Goal: Information Seeking & Learning: Compare options

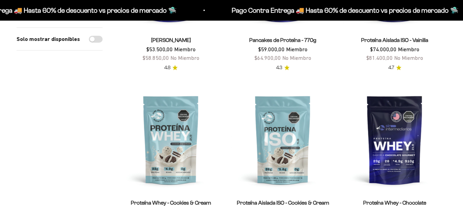
scroll to position [183, 0]
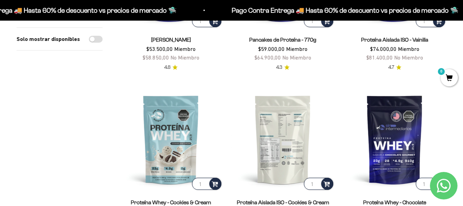
click at [289, 149] on img at bounding box center [283, 140] width 104 height 104
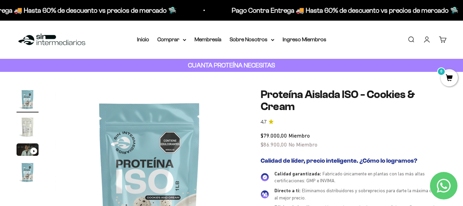
click at [32, 125] on img "Ir al artículo 2" at bounding box center [28, 127] width 22 height 22
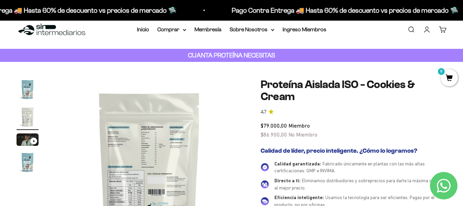
scroll to position [92, 0]
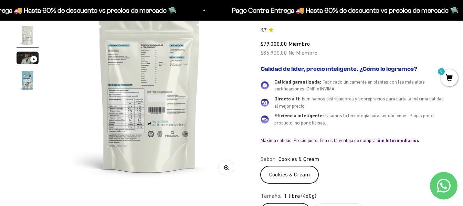
click at [157, 75] on img at bounding box center [149, 91] width 189 height 189
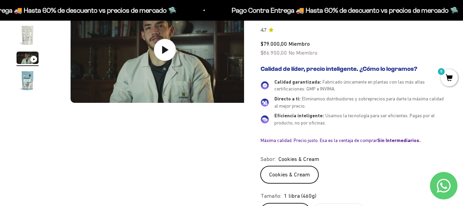
scroll to position [0, 386]
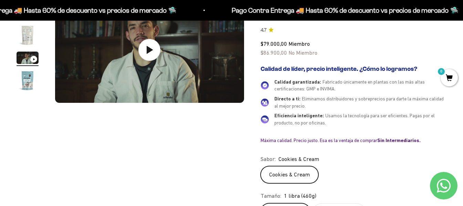
click at [31, 36] on img "Ir al artículo 2" at bounding box center [28, 35] width 22 height 22
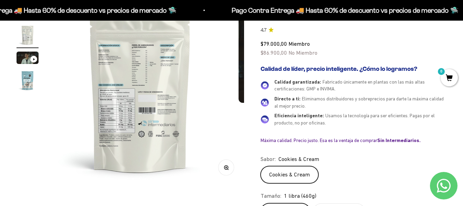
scroll to position [0, 193]
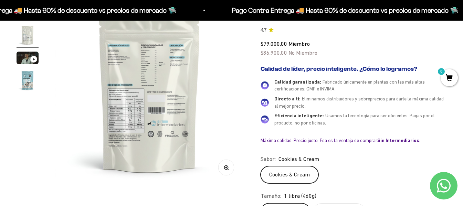
click at [228, 166] on icon "button" at bounding box center [226, 167] width 5 height 5
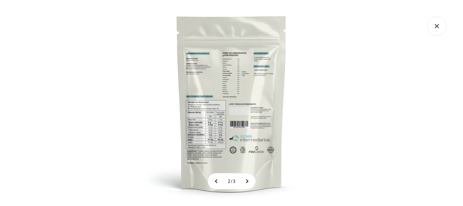
click at [207, 110] on img at bounding box center [231, 103] width 206 height 206
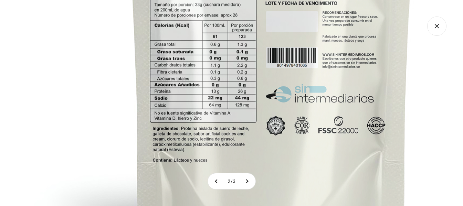
scroll to position [0, 0]
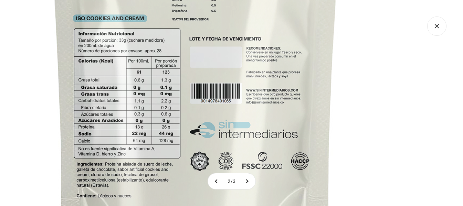
click at [159, 99] on img at bounding box center [195, 36] width 550 height 550
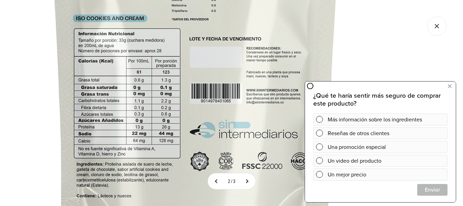
click at [72, 50] on img at bounding box center [195, 36] width 550 height 550
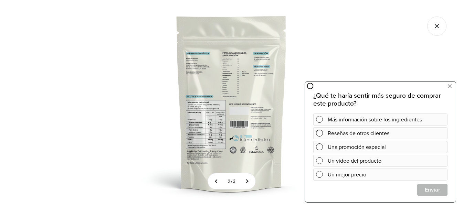
click at [438, 25] on icon "Cerrar galería" at bounding box center [436, 26] width 19 height 19
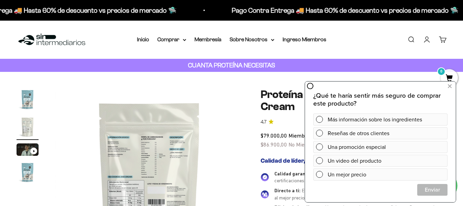
scroll to position [142, 0]
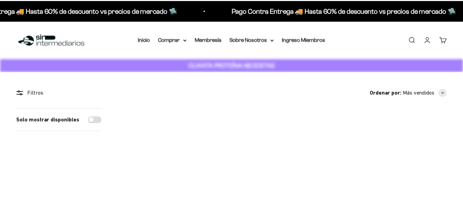
scroll to position [183, 0]
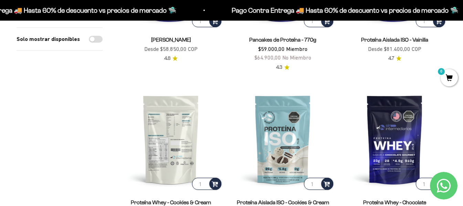
click at [166, 141] on img at bounding box center [171, 140] width 104 height 104
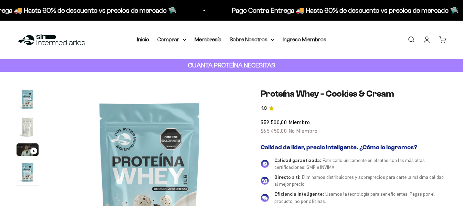
click at [30, 128] on img "Ir al artículo 2" at bounding box center [28, 127] width 22 height 22
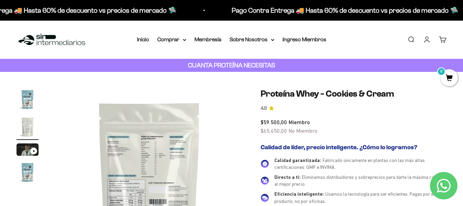
click at [126, 150] on img at bounding box center [149, 182] width 189 height 189
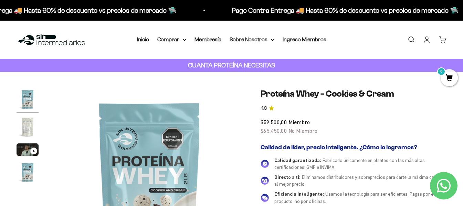
click at [29, 128] on img "Ir al artículo 2" at bounding box center [28, 127] width 22 height 22
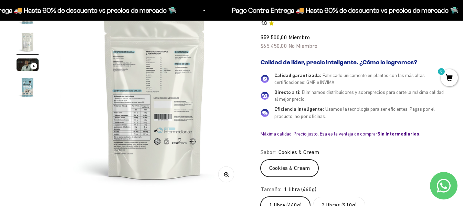
scroll to position [0, 193]
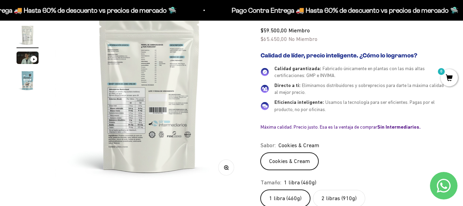
click at [230, 173] on button "Zoom" at bounding box center [225, 167] width 15 height 15
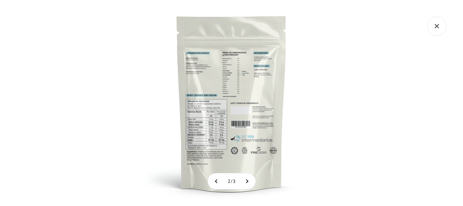
click at [207, 114] on img at bounding box center [231, 103] width 206 height 206
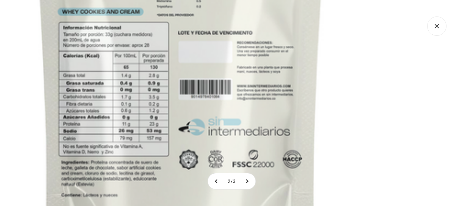
click at [99, 58] on img at bounding box center [180, 32] width 550 height 550
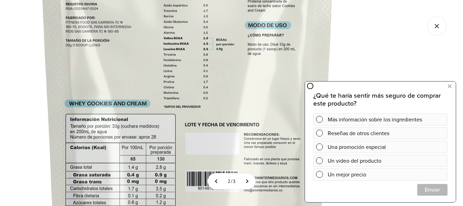
click at [390, 43] on img at bounding box center [187, 124] width 550 height 550
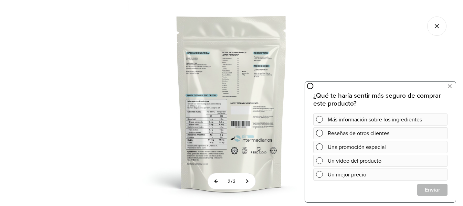
click at [216, 181] on button at bounding box center [216, 181] width 17 height 16
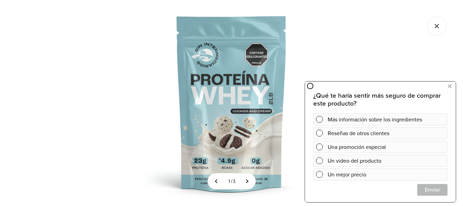
click at [241, 130] on img at bounding box center [231, 103] width 206 height 206
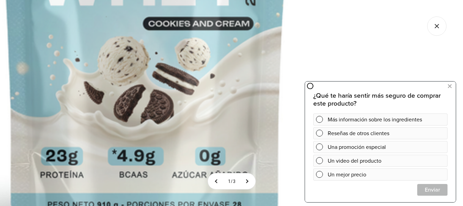
click at [91, 69] on img at bounding box center [145, 2] width 550 height 550
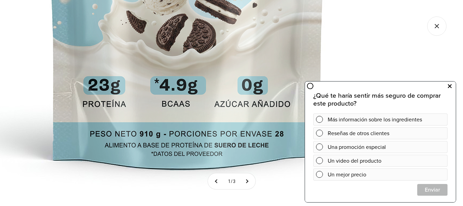
click at [448, 85] on icon at bounding box center [449, 86] width 4 height 9
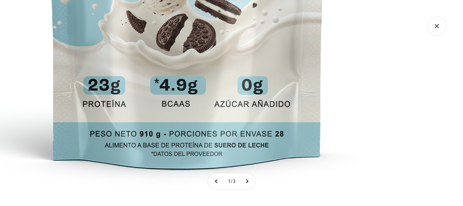
click at [433, 24] on icon "Cerrar galería" at bounding box center [436, 26] width 19 height 19
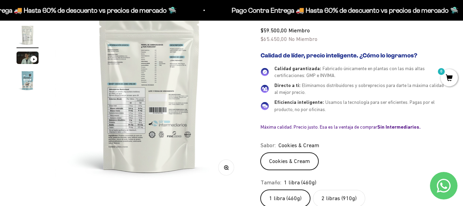
click at [24, 83] on img "Ir al artículo 4" at bounding box center [28, 80] width 22 height 22
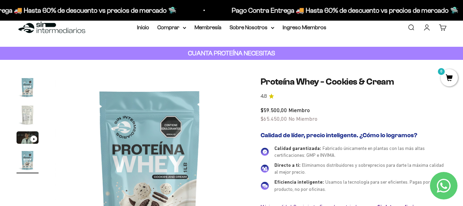
scroll to position [0, 0]
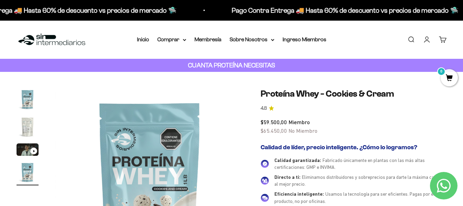
click at [27, 98] on img "Ir al artículo 1" at bounding box center [28, 99] width 22 height 22
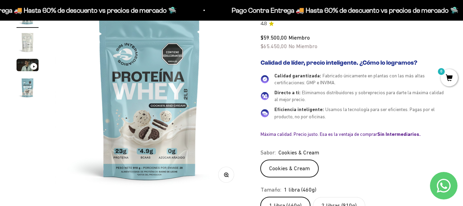
scroll to position [92, 0]
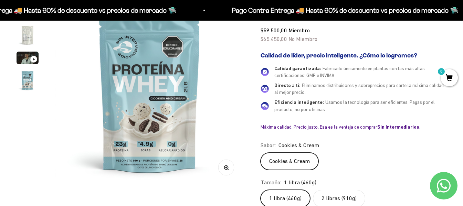
click at [30, 87] on img "Ir al artículo 4" at bounding box center [28, 80] width 22 height 22
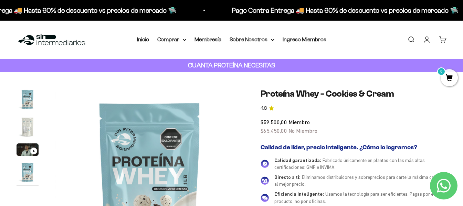
click at [28, 102] on img "Ir al artículo 1" at bounding box center [28, 99] width 22 height 22
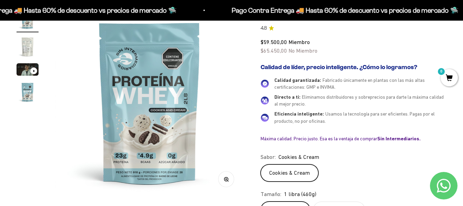
scroll to position [92, 0]
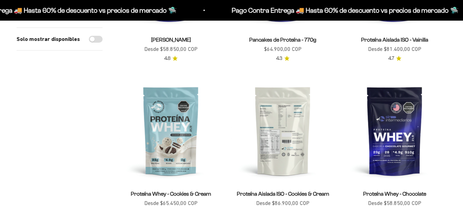
scroll to position [183, 0]
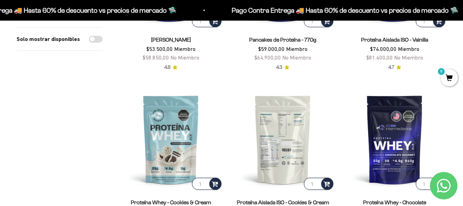
click at [275, 149] on img at bounding box center [283, 140] width 104 height 104
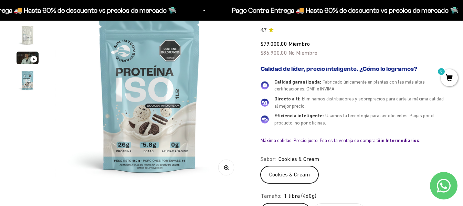
click at [69, 143] on img at bounding box center [149, 91] width 189 height 189
click at [397, 51] on div "$79.000,00 Miembro $86.900,00 No Miembro" at bounding box center [353, 49] width 186 height 18
